Goal: Information Seeking & Learning: Compare options

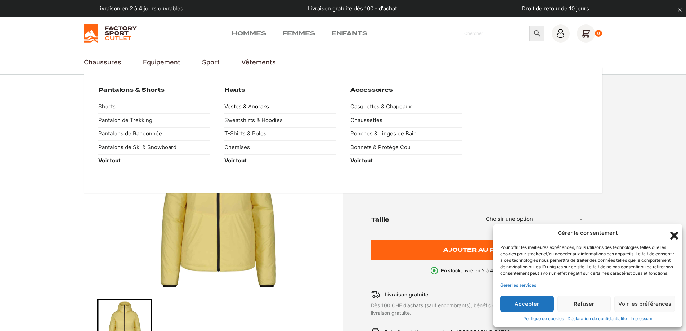
click at [257, 107] on link "Vestes & Anoraks" at bounding box center [280, 107] width 112 height 14
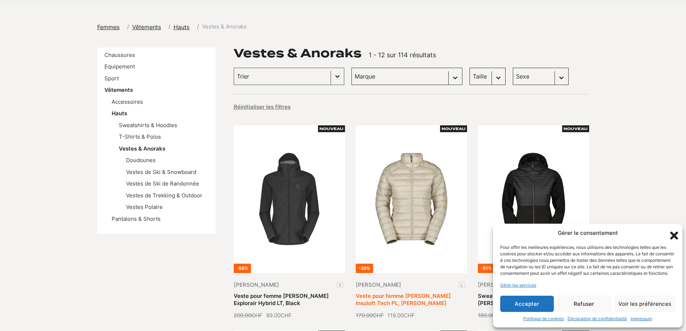
scroll to position [72, 0]
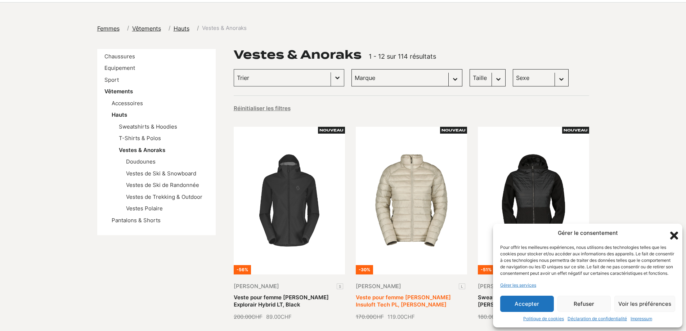
click at [418, 294] on link "Veste pour femme SCOTT Insuloft Tech PL, Dust White" at bounding box center [403, 301] width 95 height 14
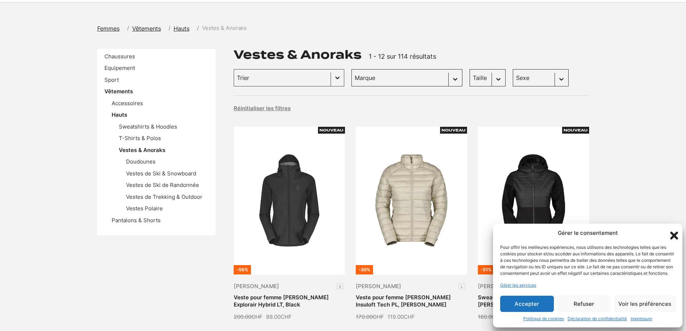
click at [548, 309] on button "Accepter" at bounding box center [527, 304] width 54 height 16
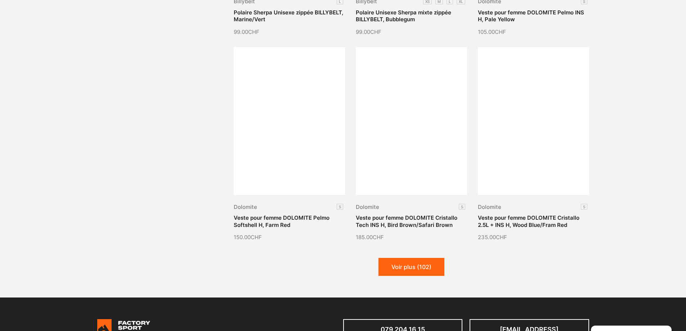
scroll to position [900, 0]
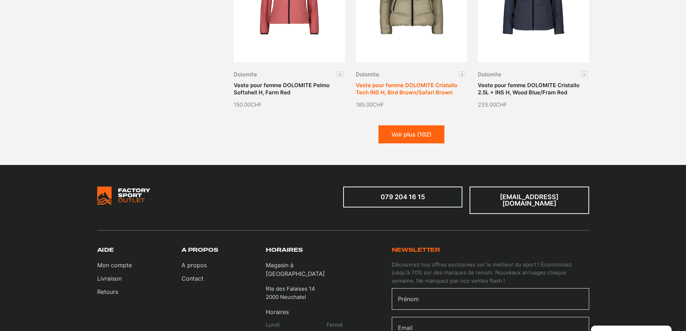
click at [402, 90] on link "Veste pour femme DOLOMITE Cristallo Tech INS H, Bird Brown/Safari Brown" at bounding box center [407, 89] width 102 height 14
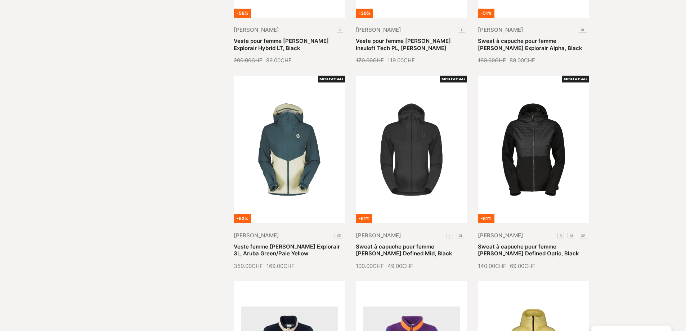
scroll to position [324, 0]
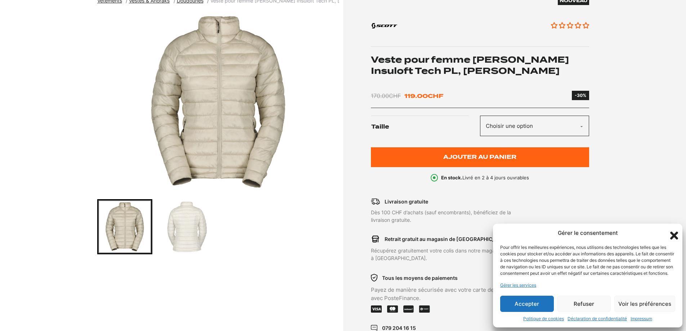
scroll to position [144, 0]
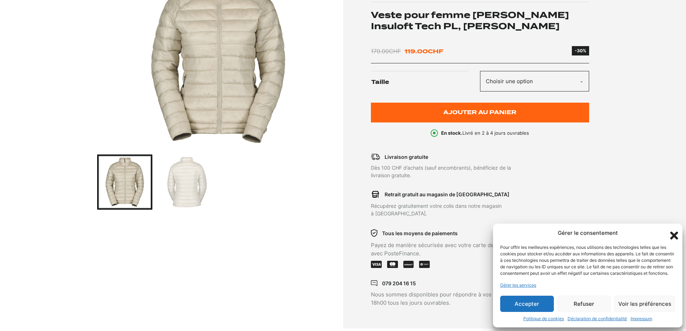
click at [533, 305] on button "Accepter" at bounding box center [527, 304] width 54 height 16
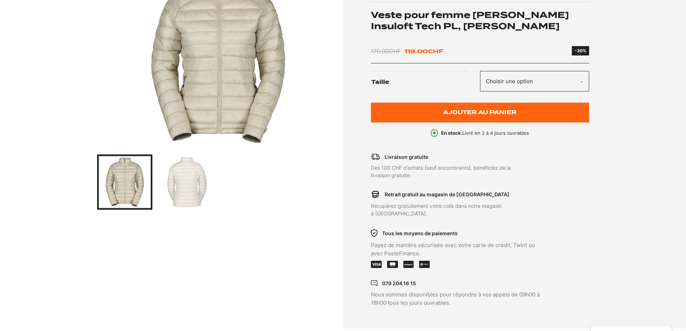
click at [585, 78] on select "Choisir une option L" at bounding box center [534, 81] width 109 height 21
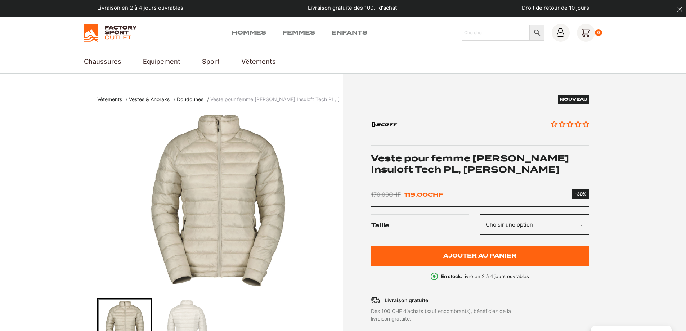
scroll to position [0, 0]
